Goal: Information Seeking & Learning: Find contact information

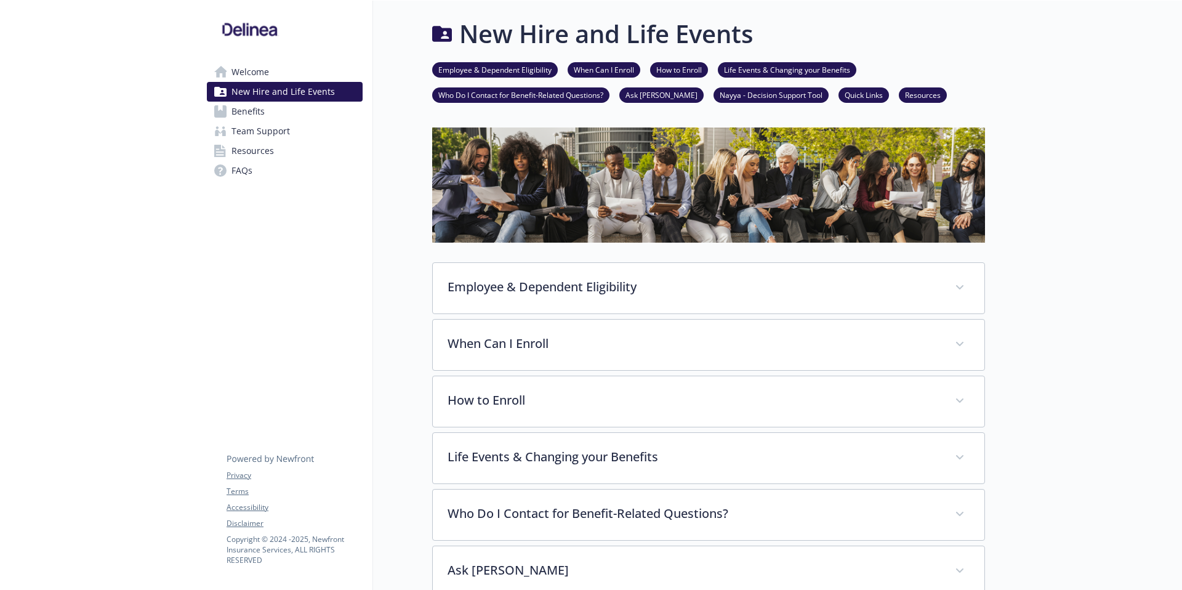
click at [548, 95] on link "Who Do I Contact for Benefit-Related Questions?" at bounding box center [520, 95] width 177 height 12
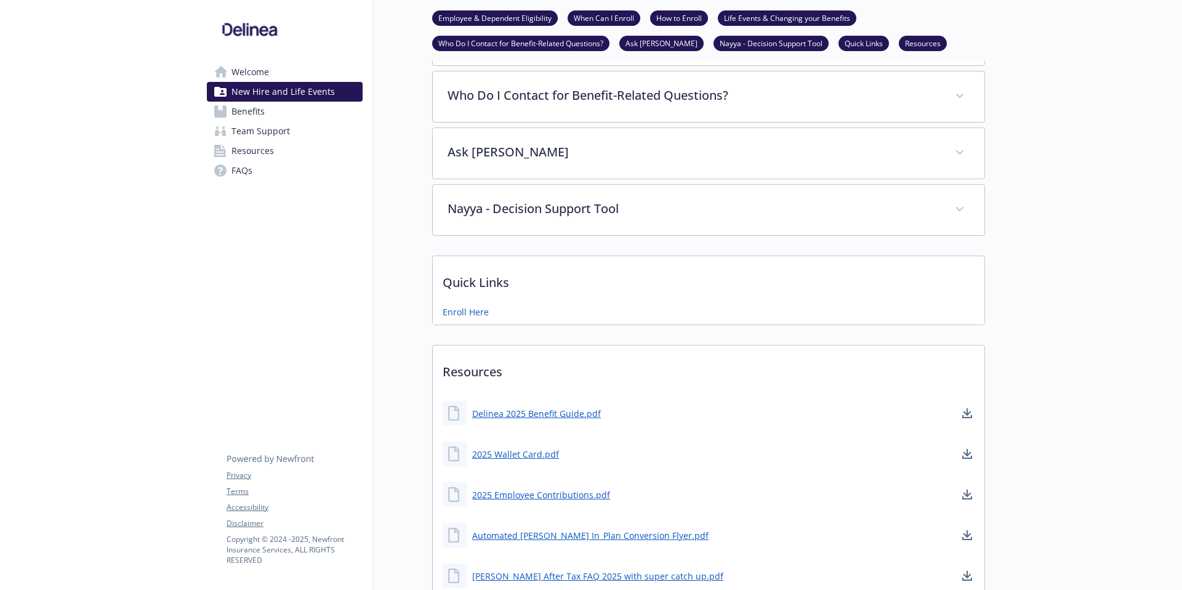
scroll to position [425, 9]
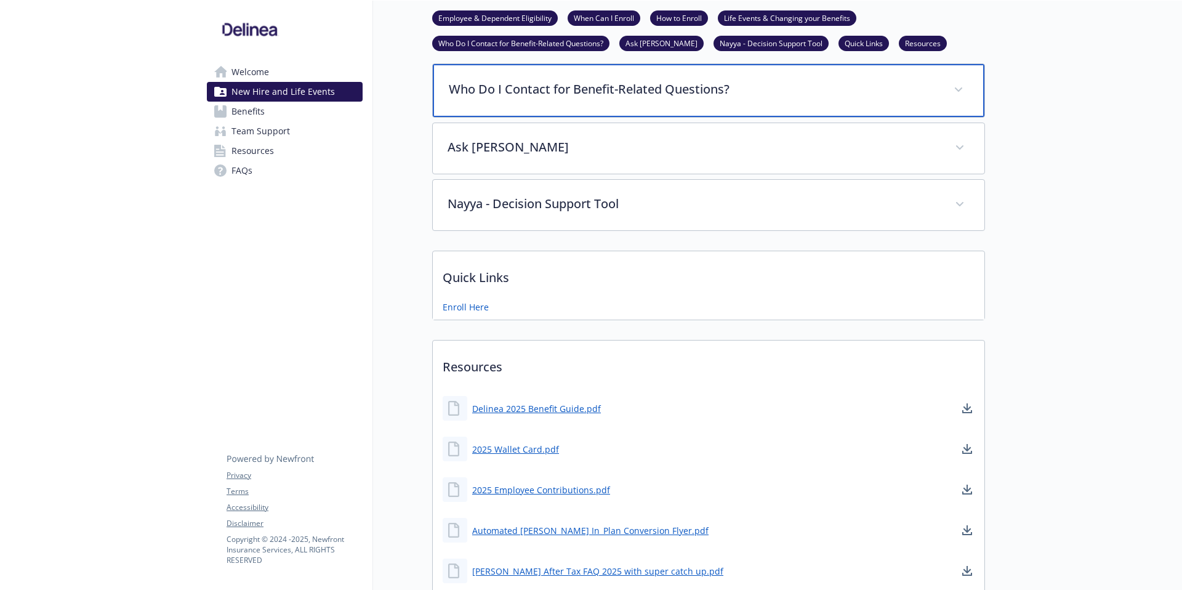
click at [603, 87] on p "Who Do I Contact for Benefit-Related Questions?" at bounding box center [694, 89] width 490 height 18
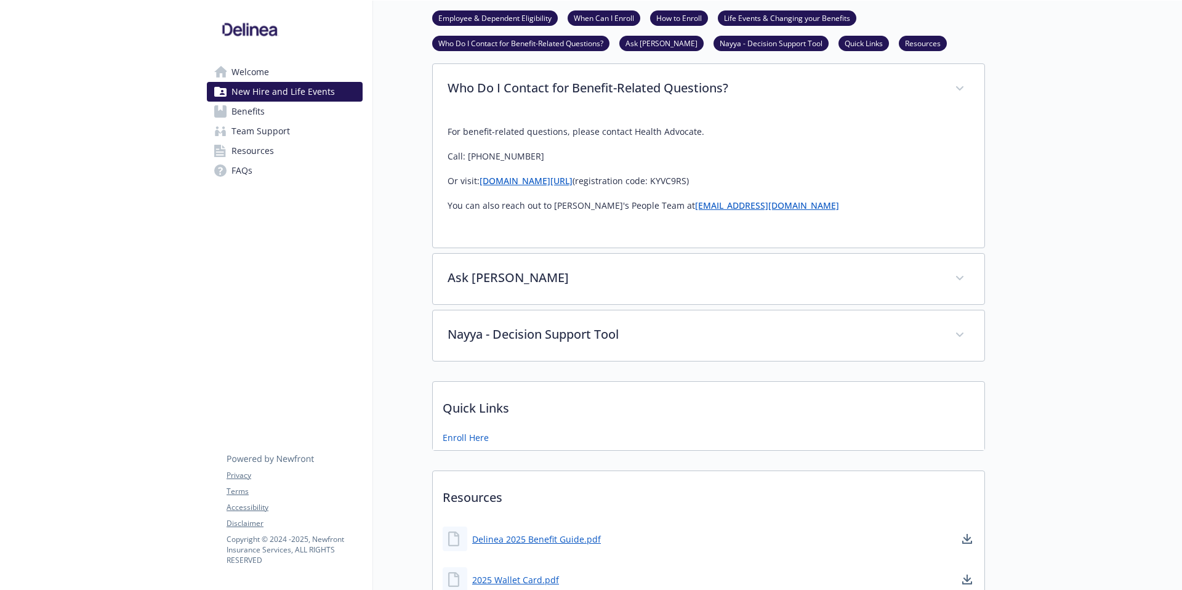
drag, startPoint x: 573, startPoint y: 140, endPoint x: 673, endPoint y: 142, distance: 100.3
click at [673, 142] on div "For benefit-related questions, please contact Health Advocate. Call: [PHONE_NUM…" at bounding box center [708, 168] width 522 height 89
